Goal: Information Seeking & Learning: Learn about a topic

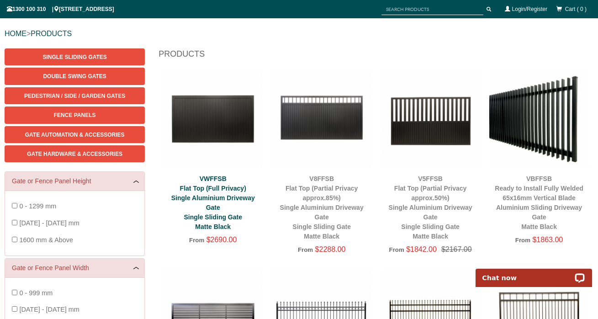
scroll to position [95, 0]
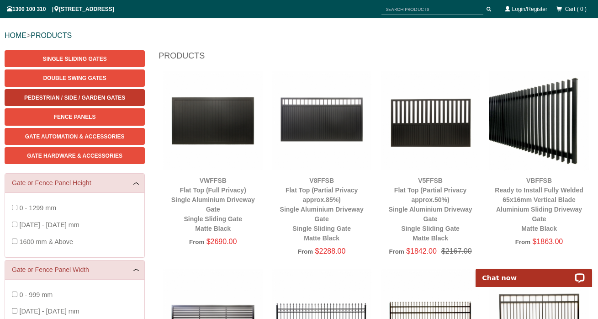
click at [87, 95] on span "Pedestrian / Side / Garden Gates" at bounding box center [74, 98] width 101 height 6
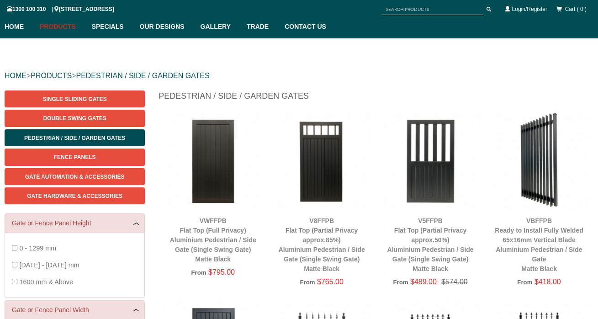
scroll to position [66, 0]
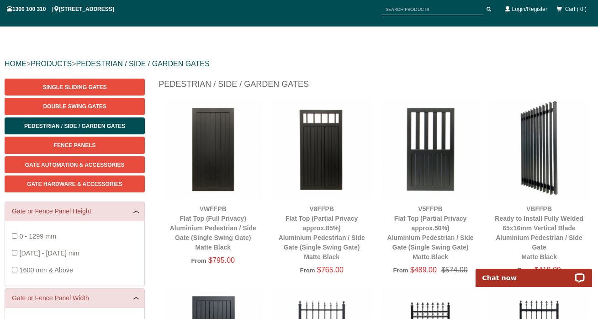
click at [314, 155] on img at bounding box center [322, 149] width 100 height 100
click at [313, 143] on img at bounding box center [322, 149] width 100 height 100
click at [319, 145] on img at bounding box center [322, 149] width 100 height 100
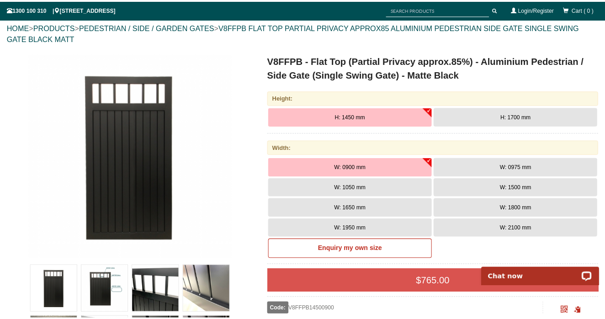
scroll to position [114, 0]
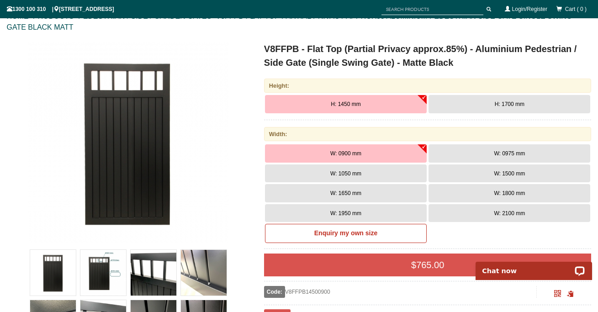
click at [104, 287] on img at bounding box center [103, 273] width 46 height 46
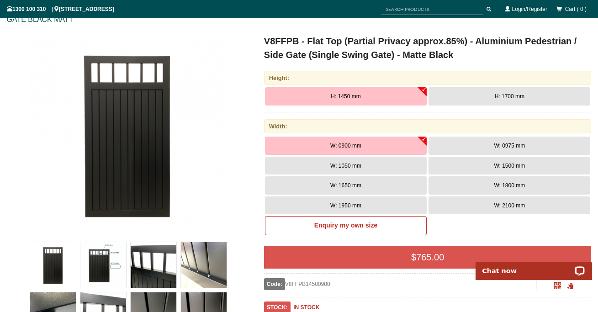
click at [156, 260] on img at bounding box center [154, 265] width 46 height 46
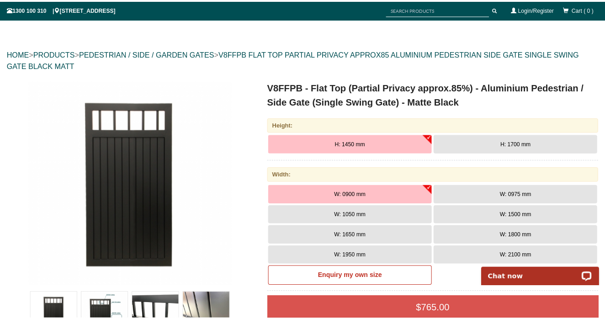
scroll to position [80, 0]
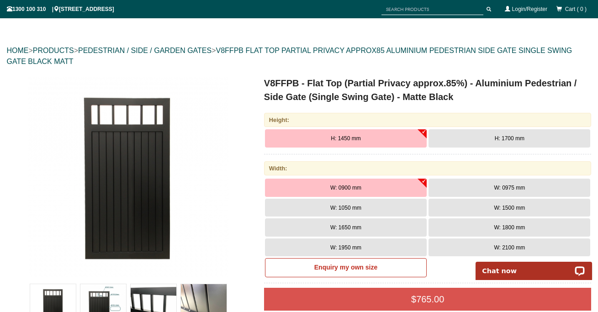
click at [207, 131] on img at bounding box center [128, 176] width 201 height 201
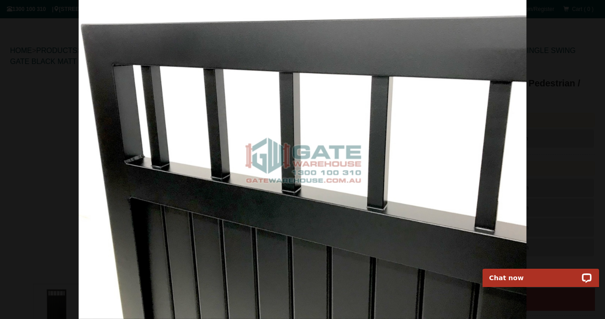
click at [99, 130] on img at bounding box center [303, 159] width 448 height 319
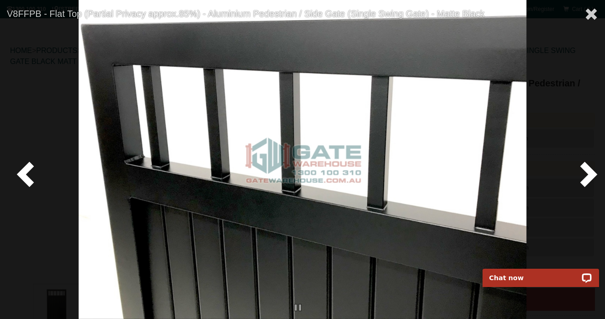
click at [37, 167] on span at bounding box center [27, 173] width 27 height 27
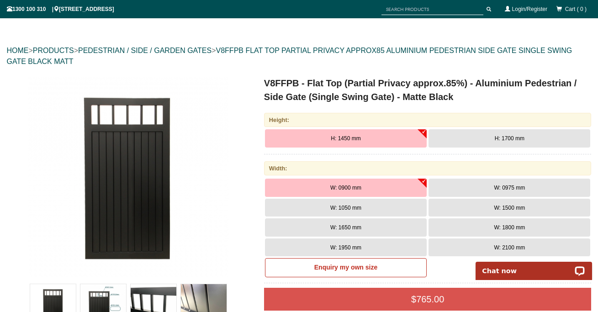
click at [105, 158] on img at bounding box center [128, 176] width 201 height 201
